Goal: Find specific page/section: Find specific page/section

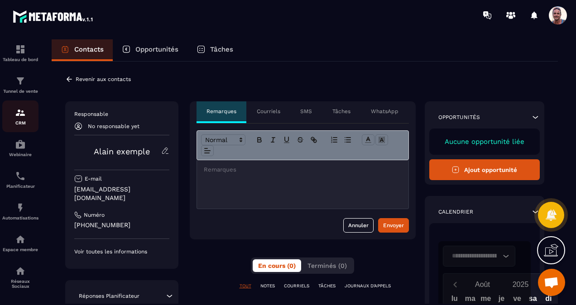
click at [17, 116] on img at bounding box center [20, 112] width 11 height 11
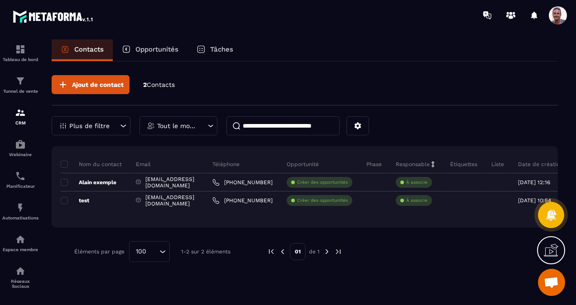
drag, startPoint x: 510, startPoint y: 182, endPoint x: 62, endPoint y: 159, distance: 448.7
click at [62, 159] on div "Nom du contact" at bounding box center [95, 164] width 68 height 18
click at [64, 163] on span at bounding box center [64, 164] width 7 height 7
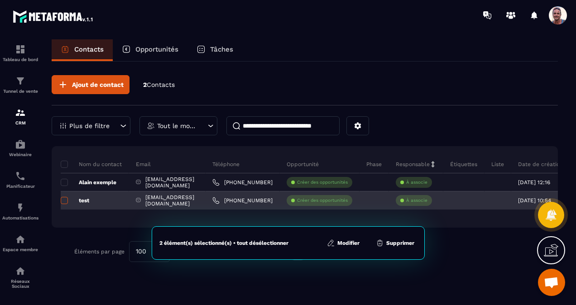
click at [63, 199] on span at bounding box center [64, 200] width 7 height 7
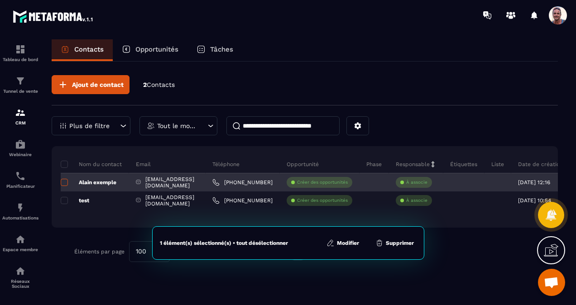
click at [64, 181] on span at bounding box center [64, 182] width 7 height 7
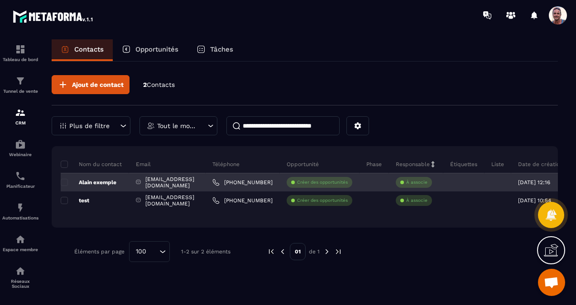
click at [62, 177] on div "Alain exemple" at bounding box center [95, 182] width 68 height 18
